Goal: Use online tool/utility

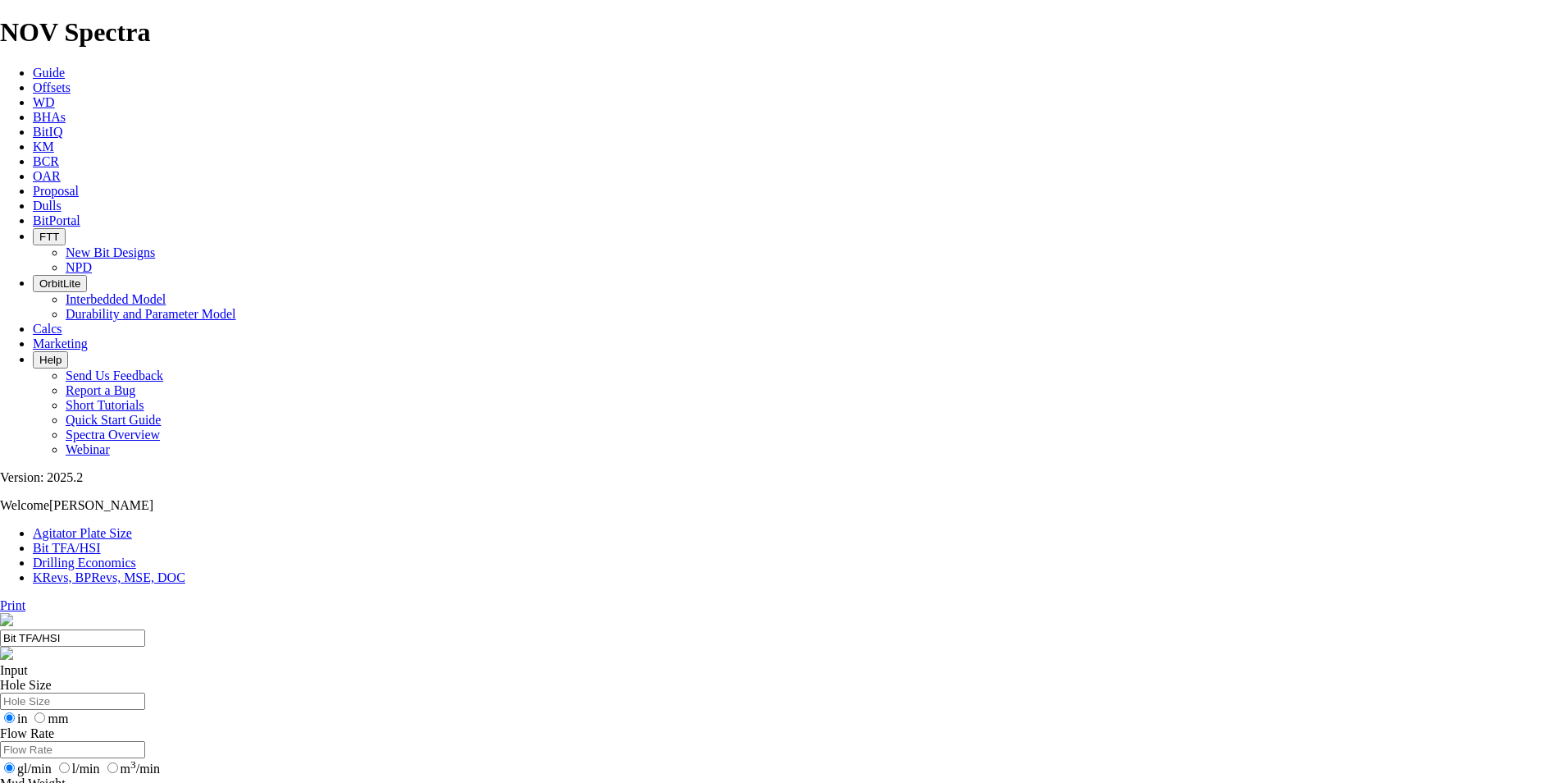
drag, startPoint x: 635, startPoint y: 436, endPoint x: 618, endPoint y: 432, distance: 17.5
type input "6"
select select "number:9"
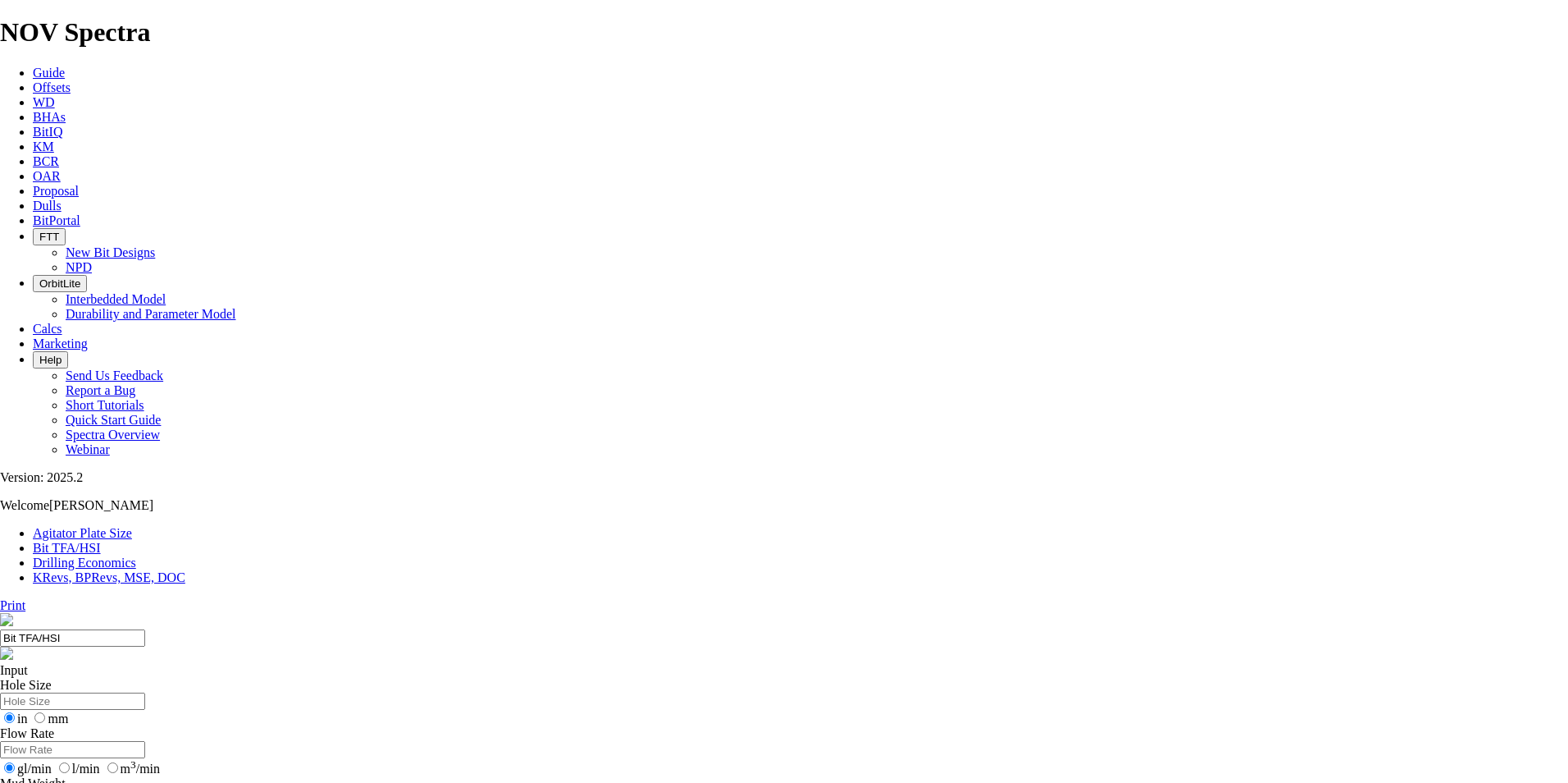
select select "number:9"
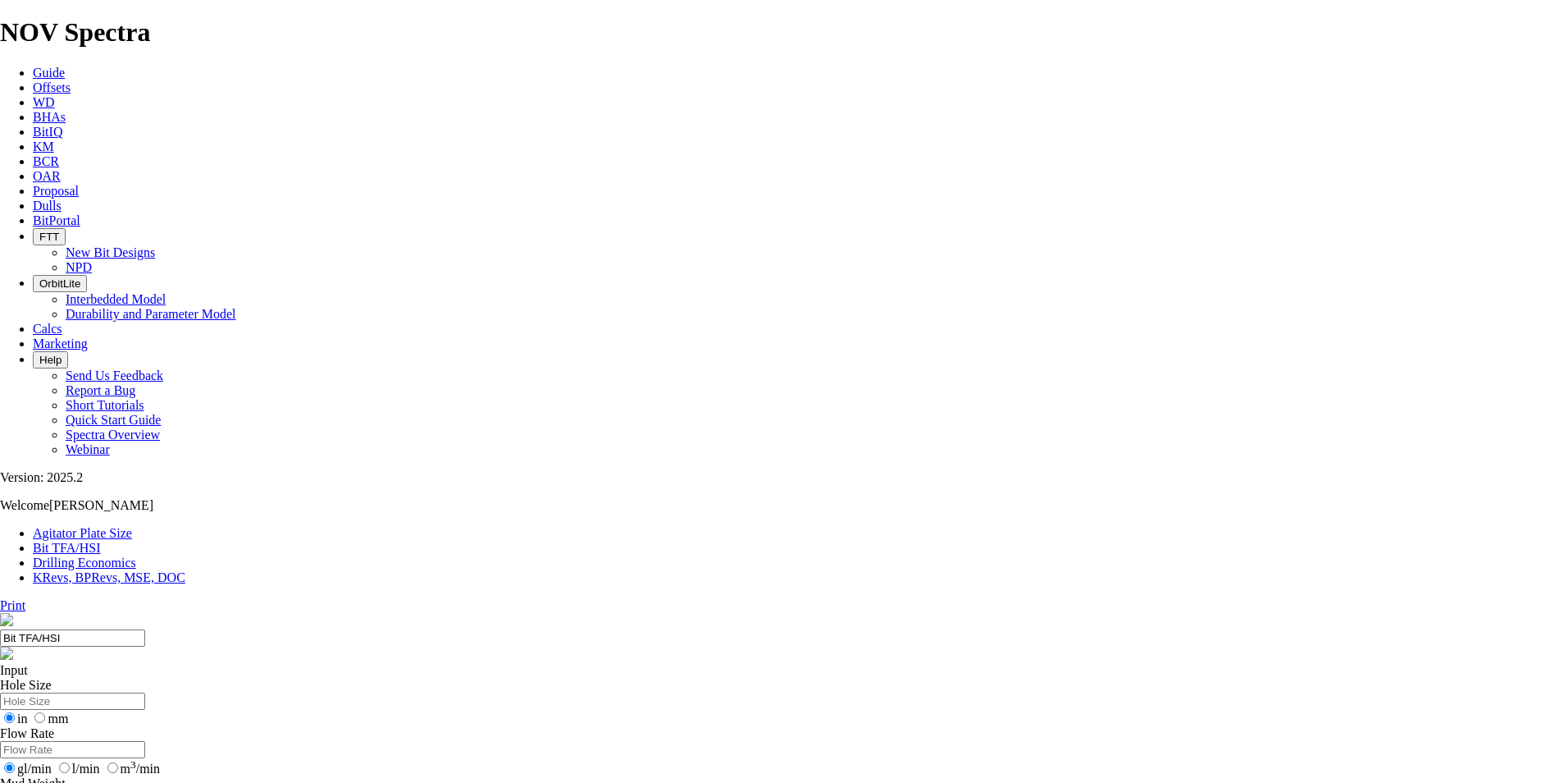
select select "number:12"
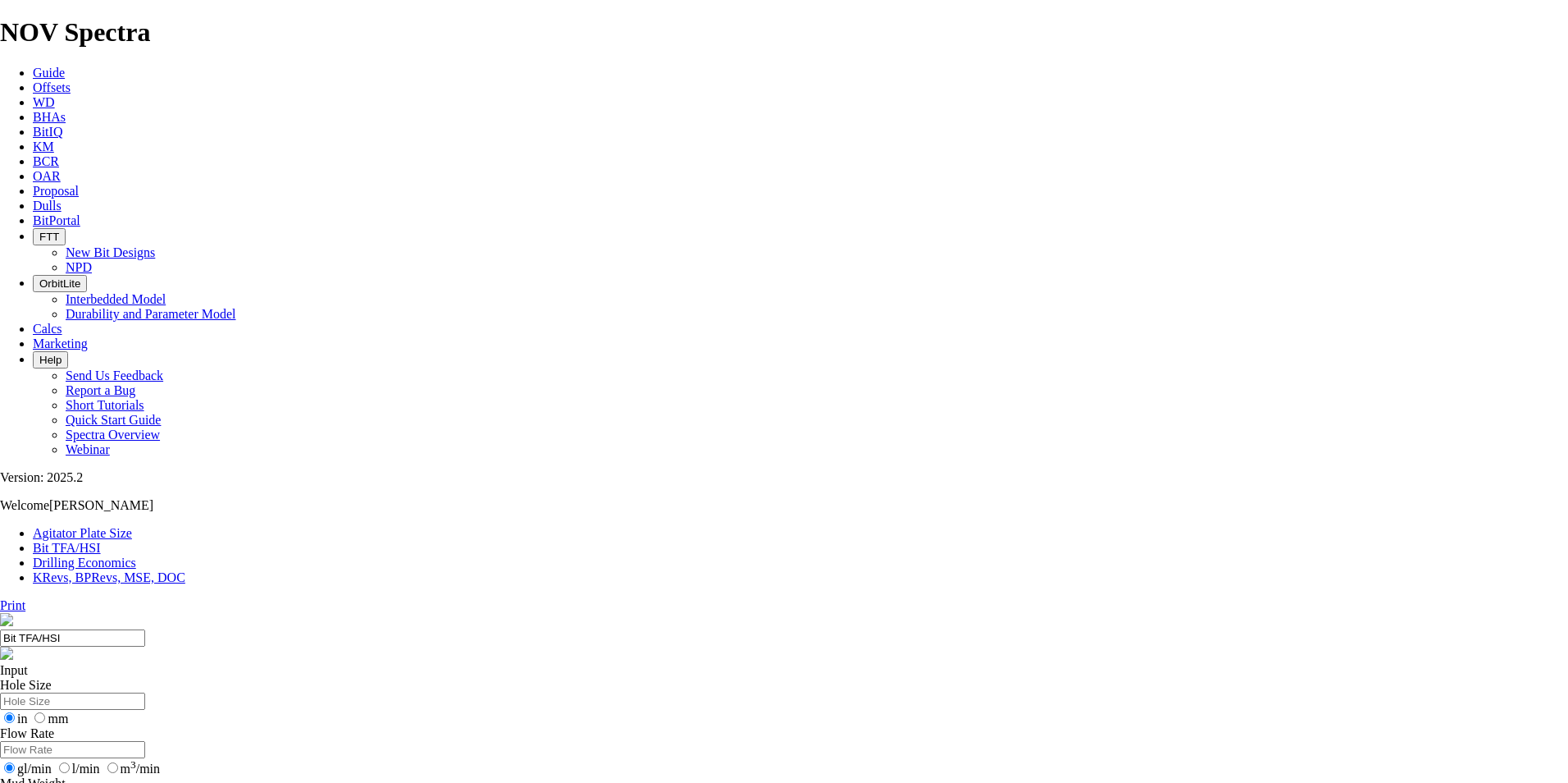
select select "number:14"
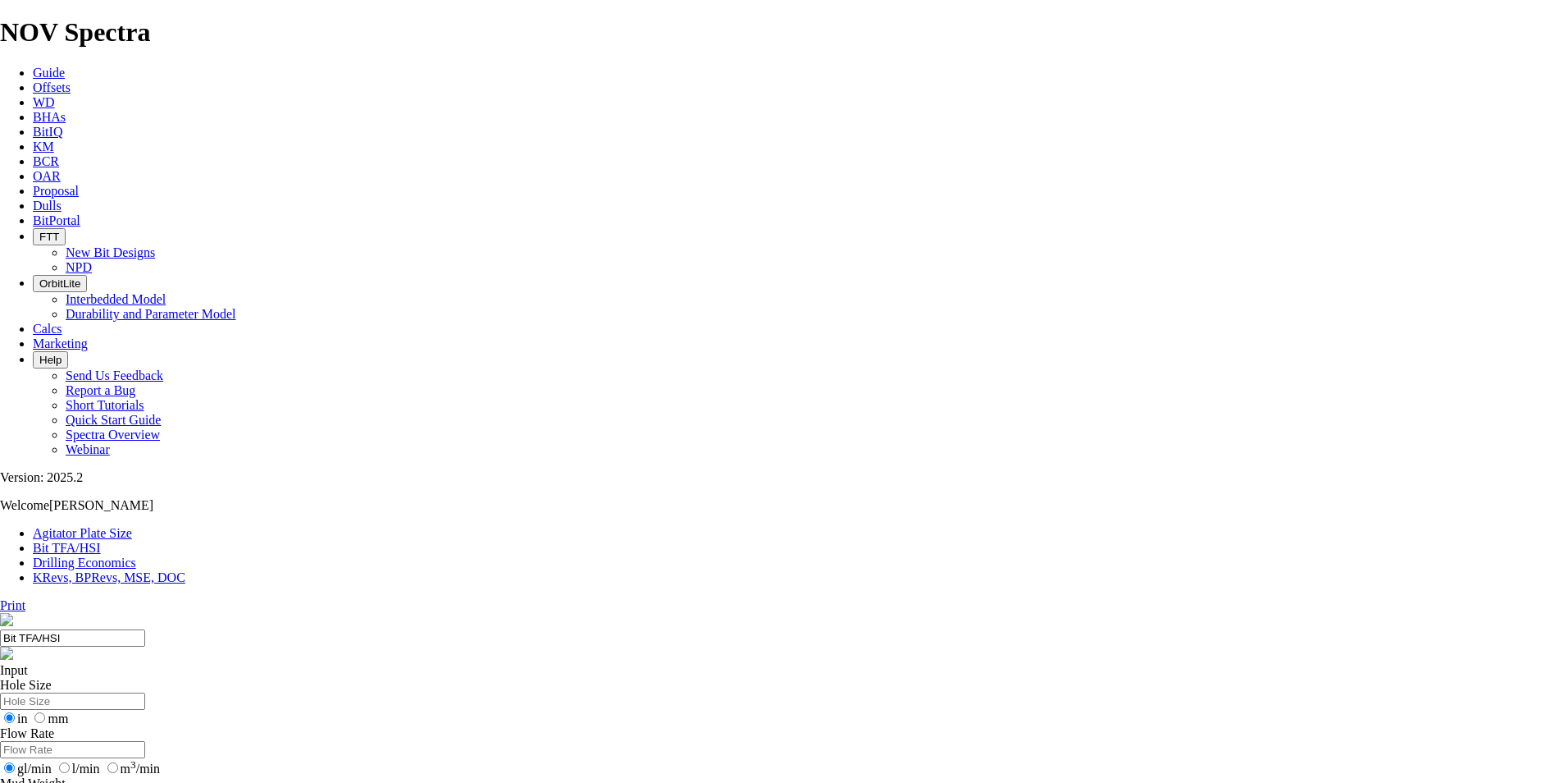
select select "number:14"
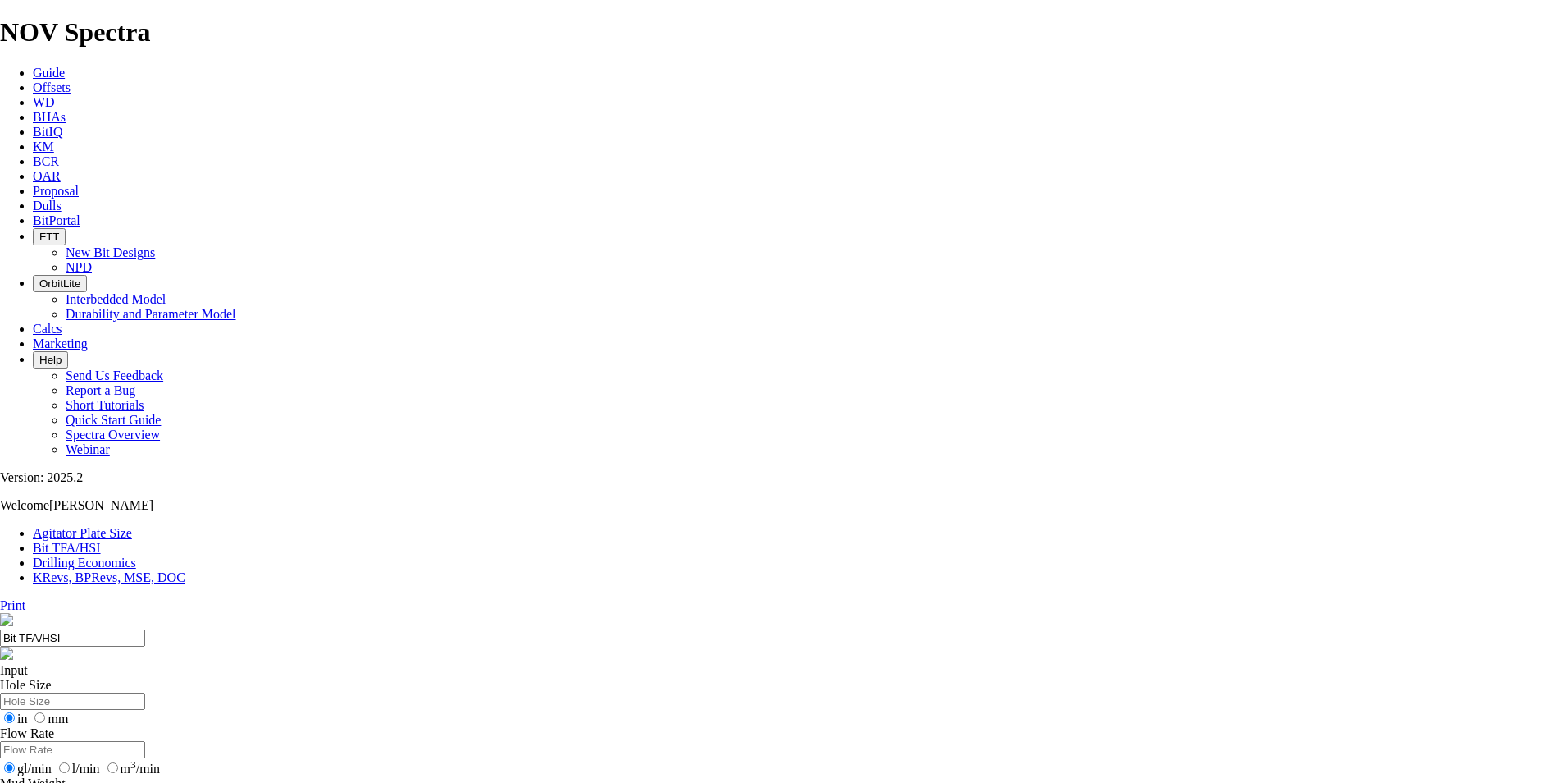
select select "number:14"
select select "number:15"
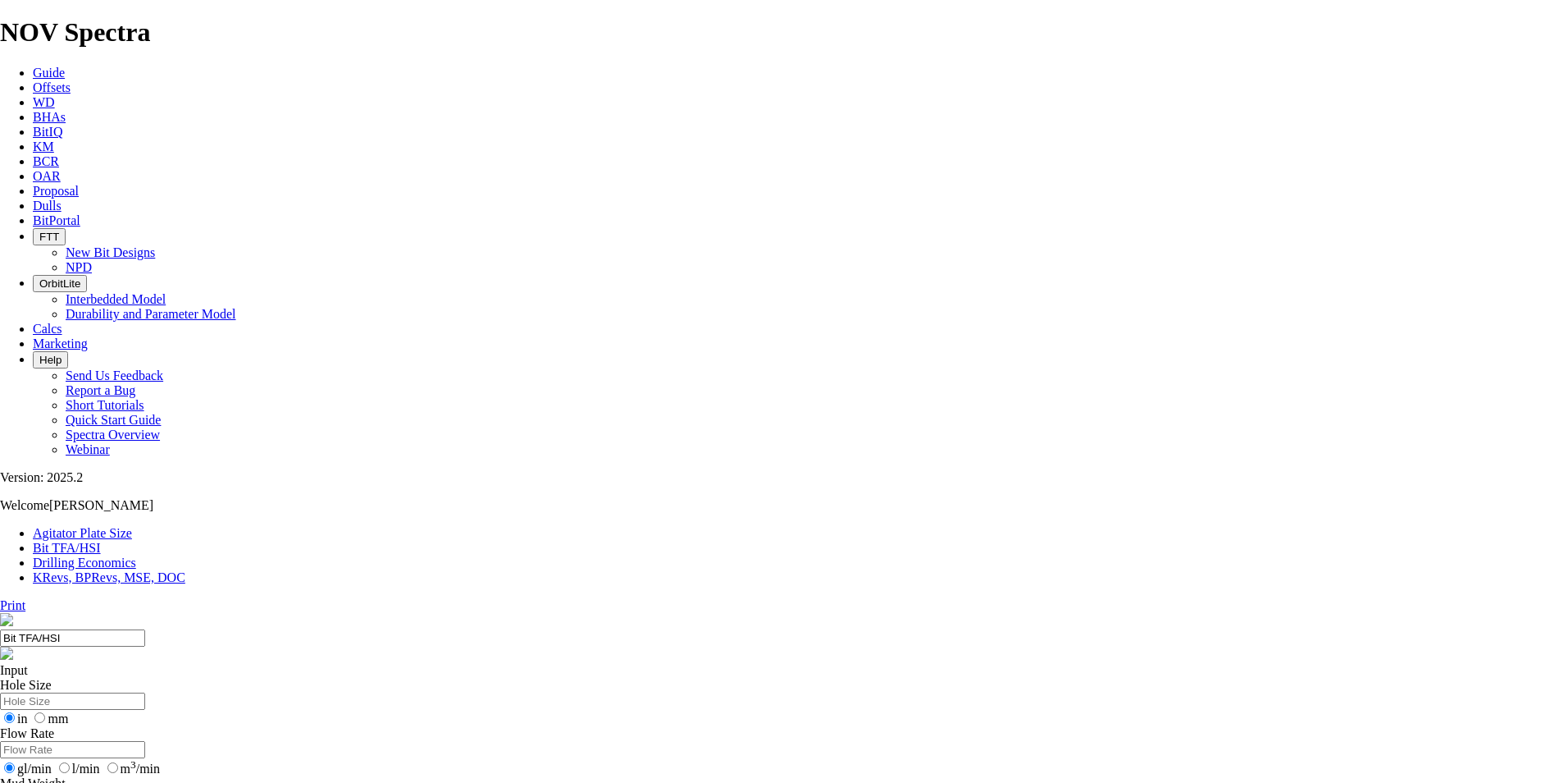
drag, startPoint x: 649, startPoint y: 464, endPoint x: 645, endPoint y: 472, distance: 8.9
select select "number:14"
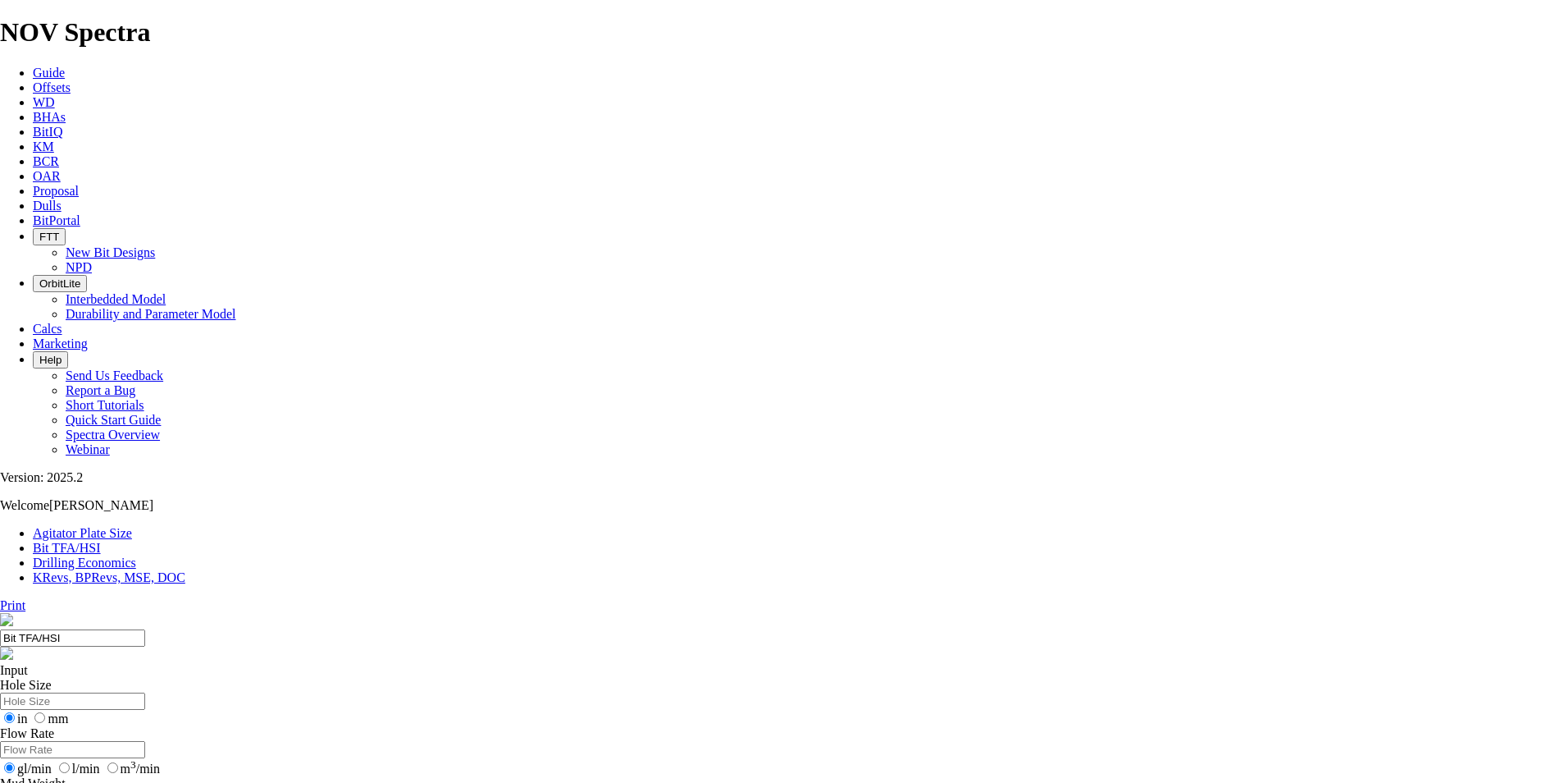
select select "number:14"
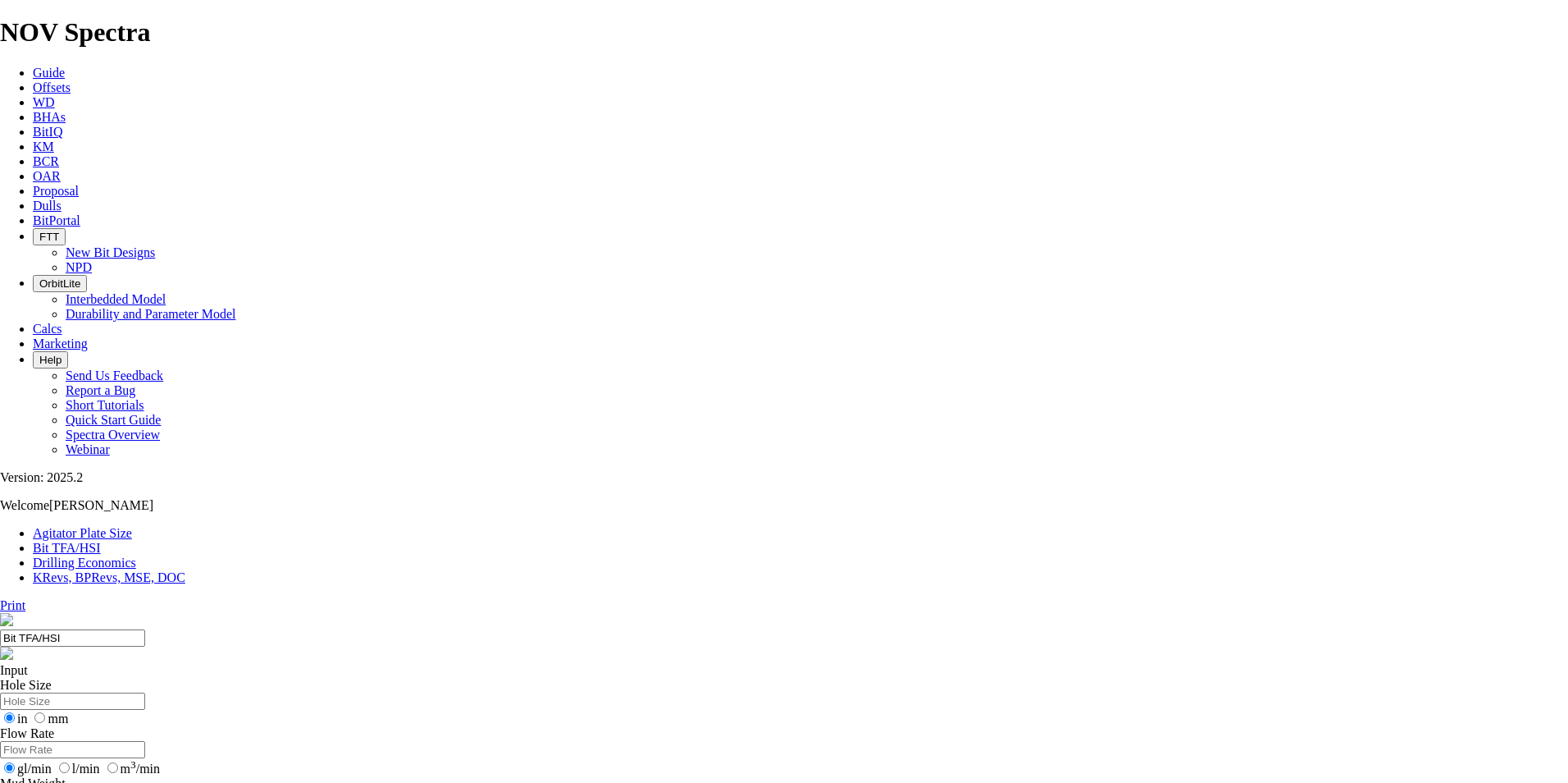
select select "number:14"
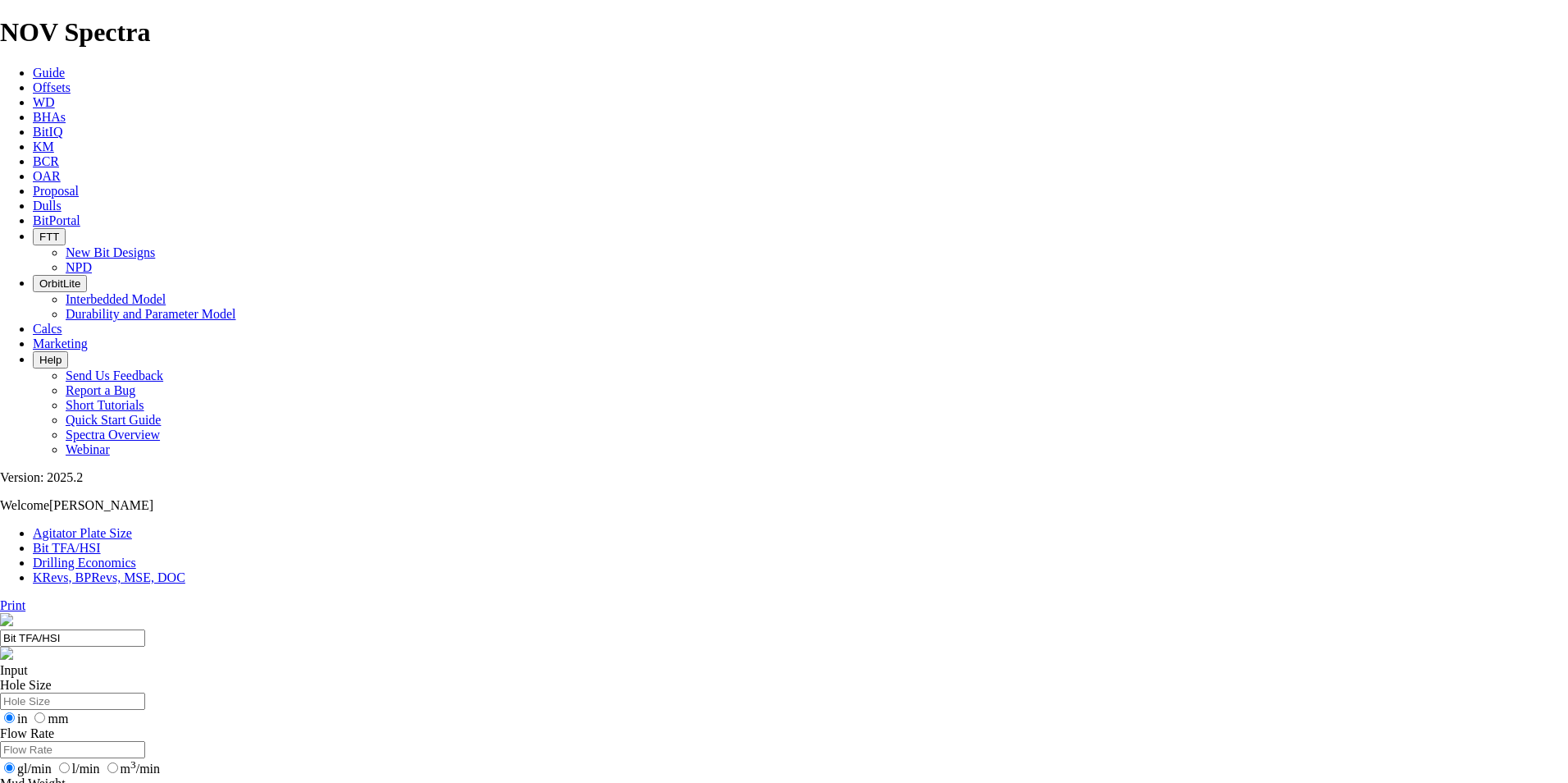
select select "number:16"
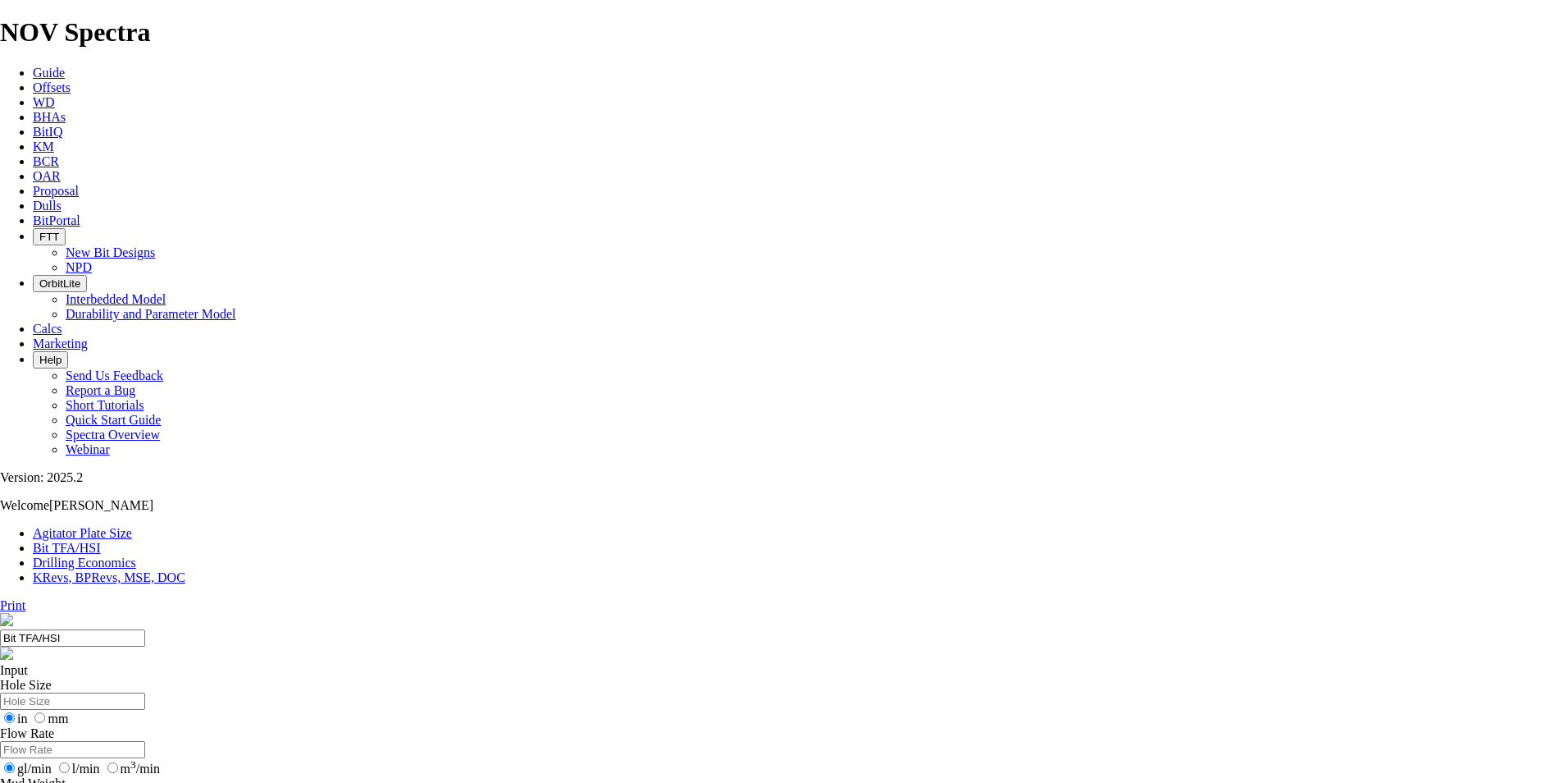
select select "number:16"
select select "number:15"
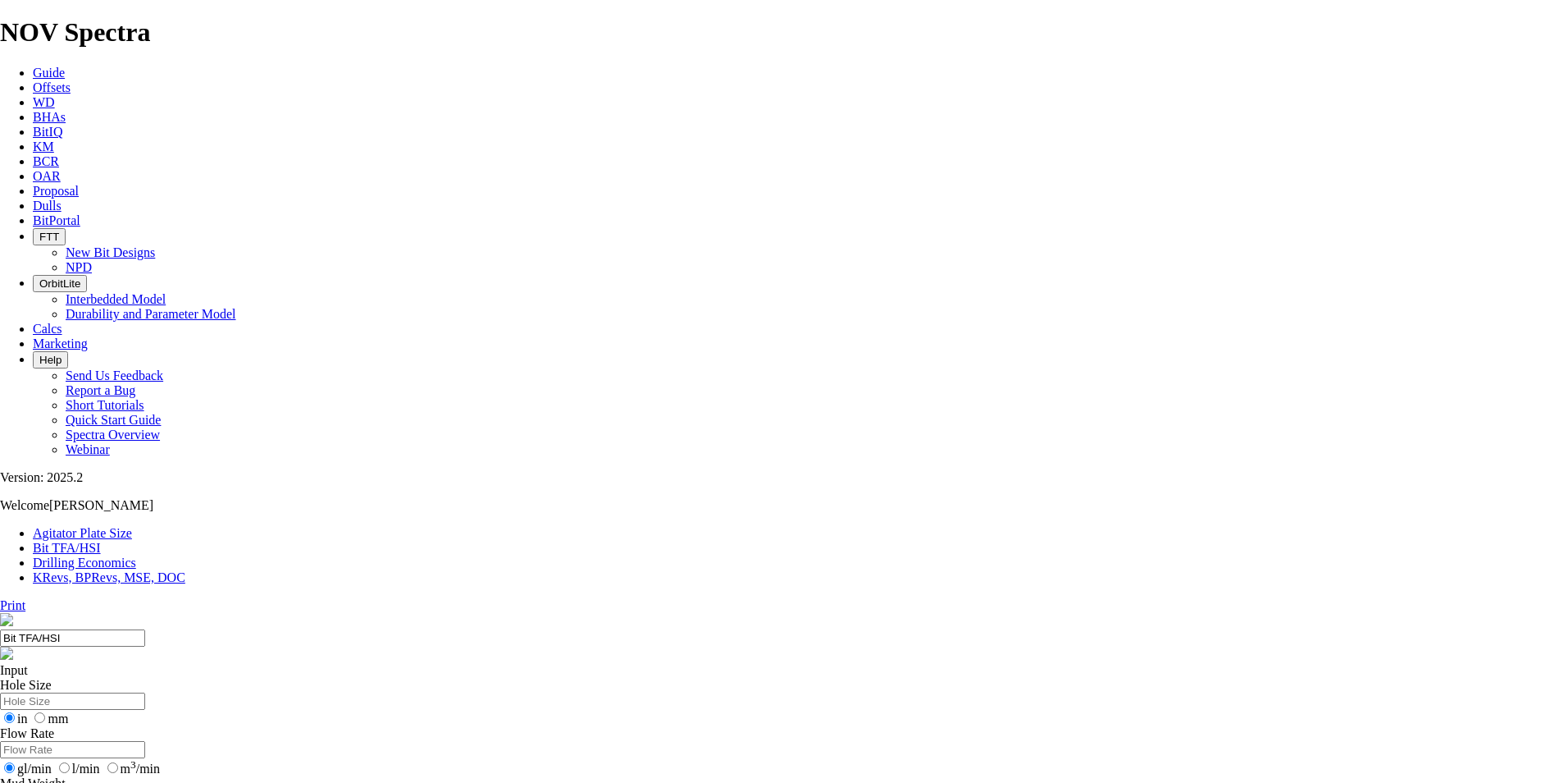
select select "number:15"
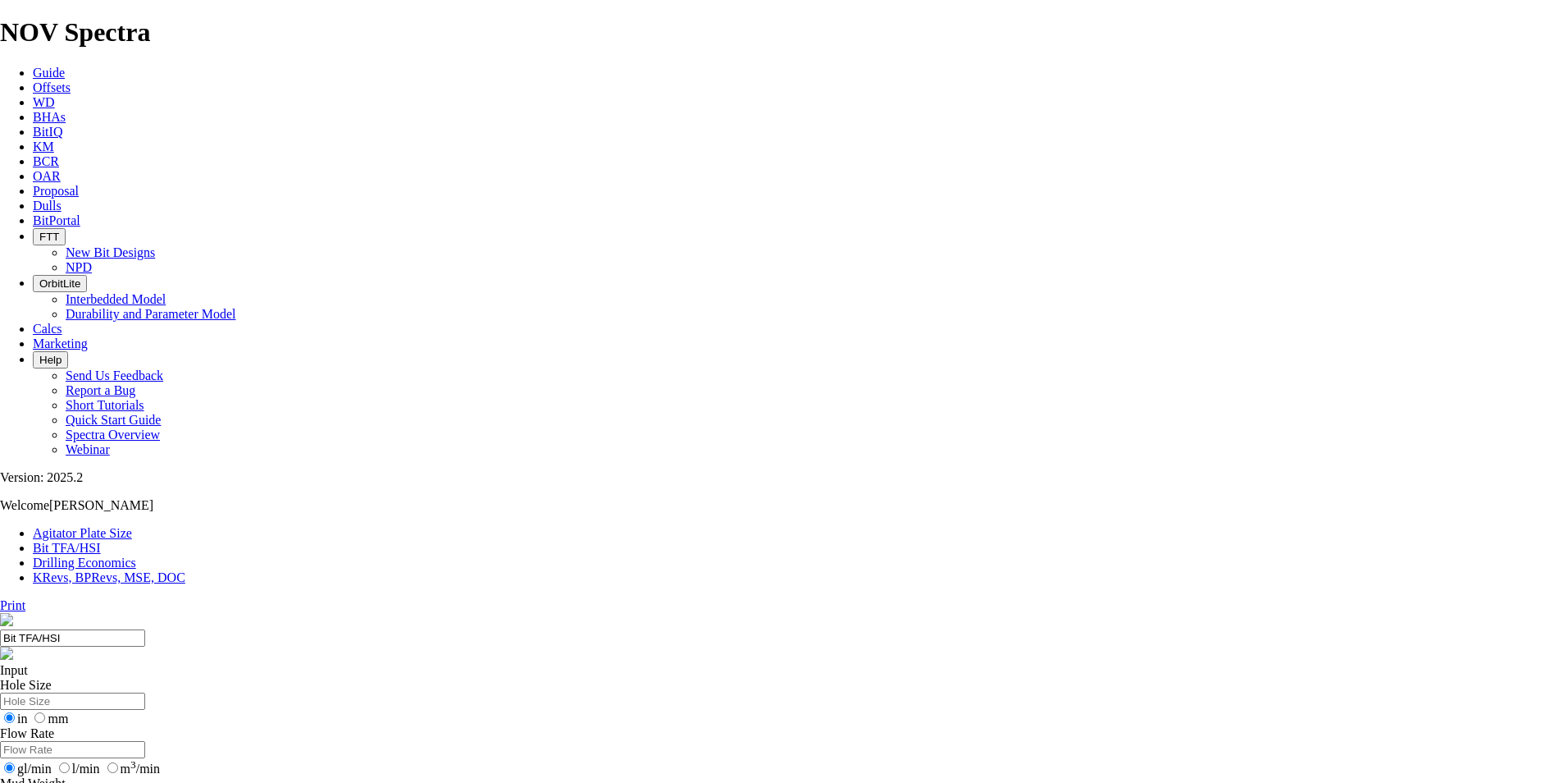
select select "number:16"
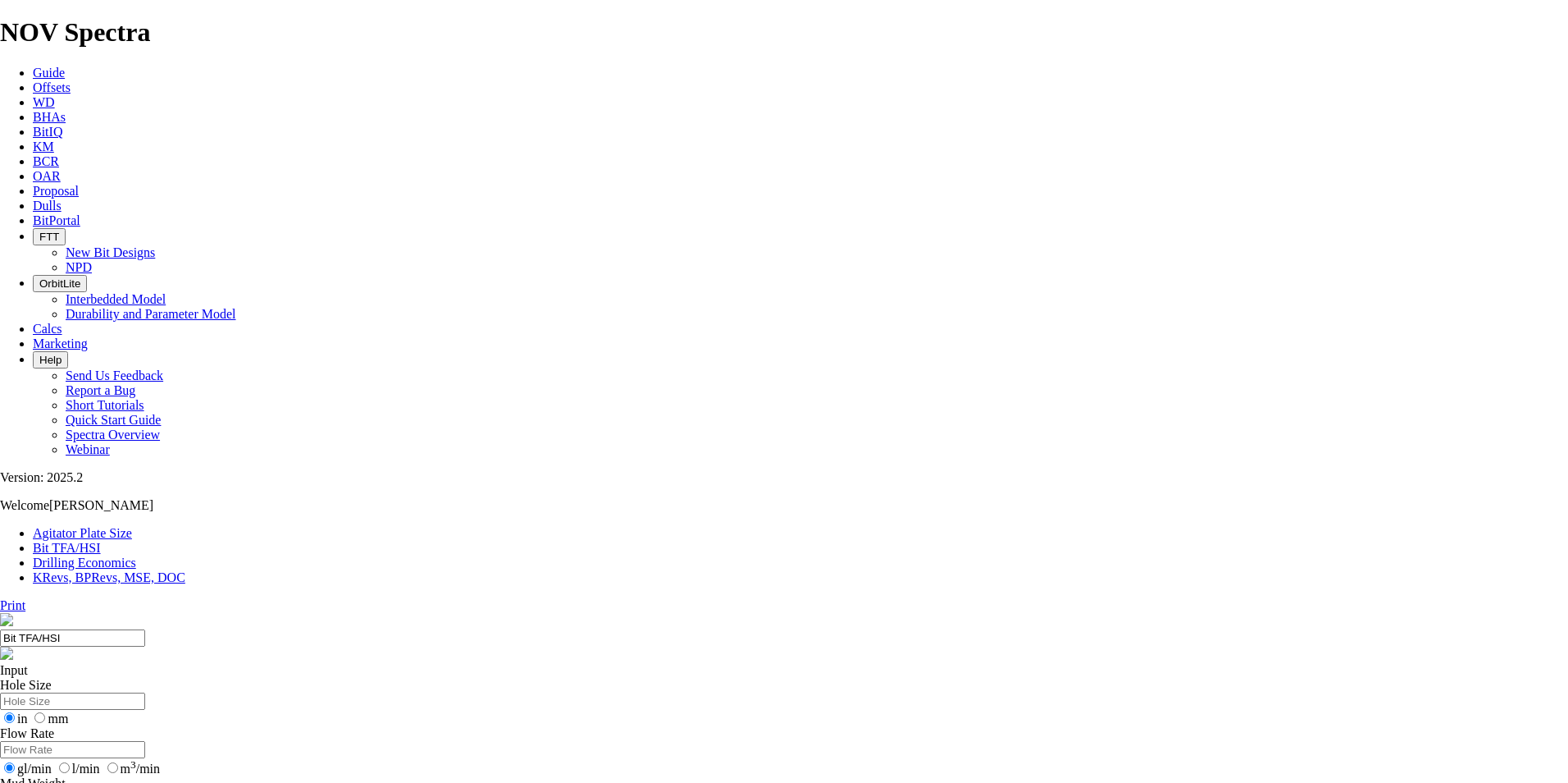
select select "number:16"
